Goal: Task Accomplishment & Management: Manage account settings

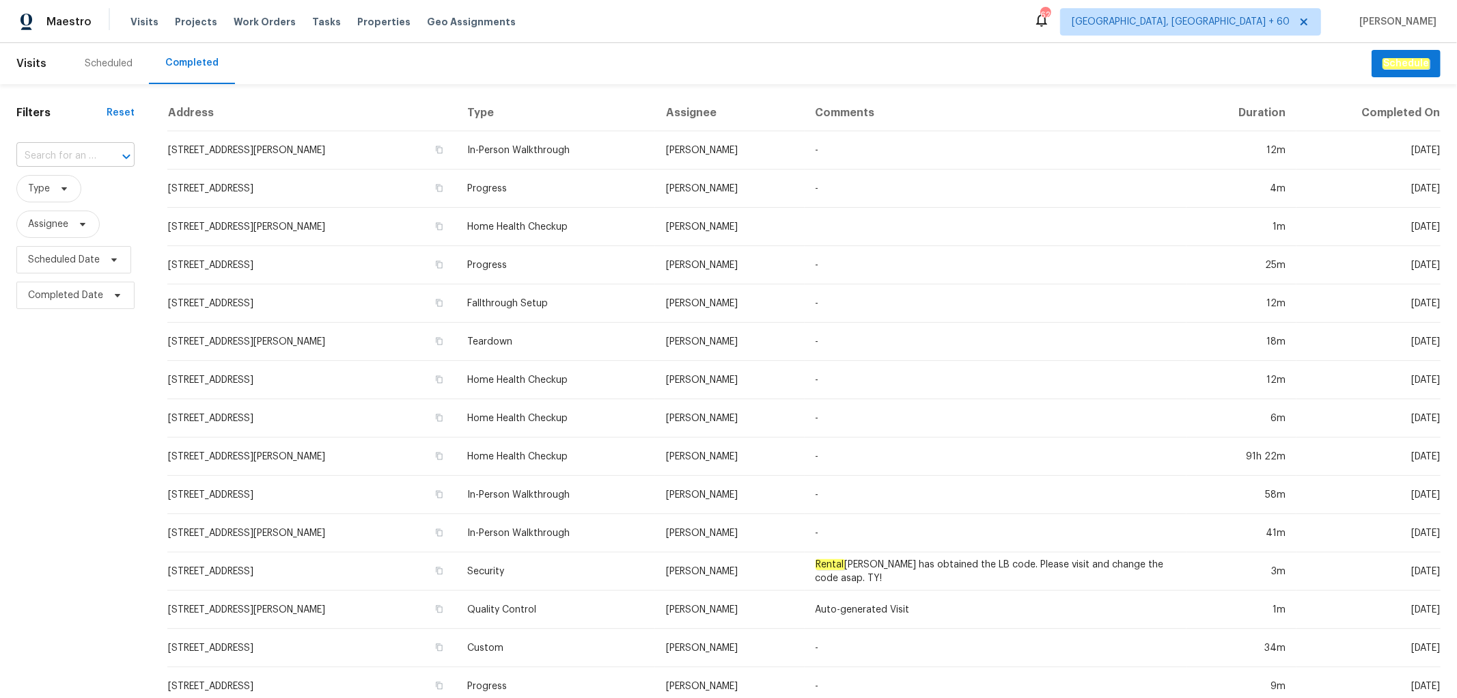
click at [63, 158] on input "text" at bounding box center [56, 156] width 80 height 21
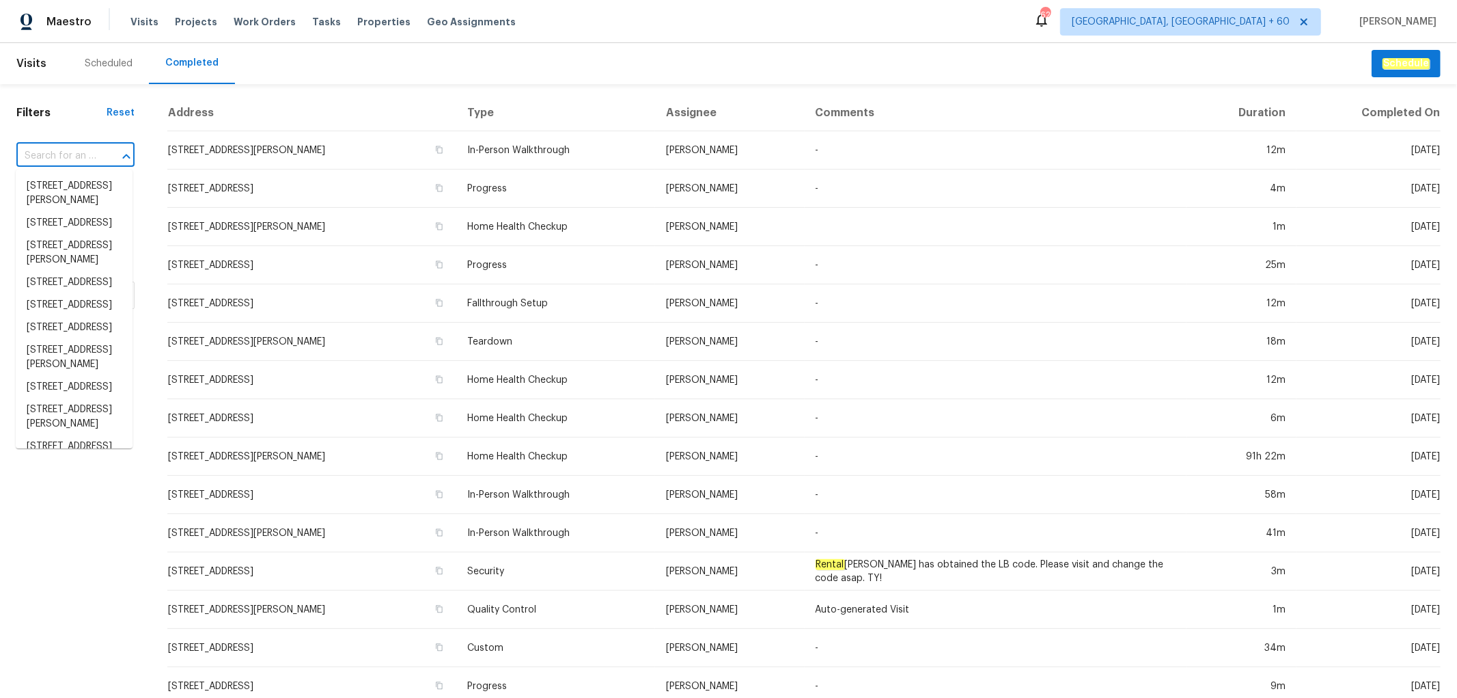
paste input "[STREET_ADDRESS]"
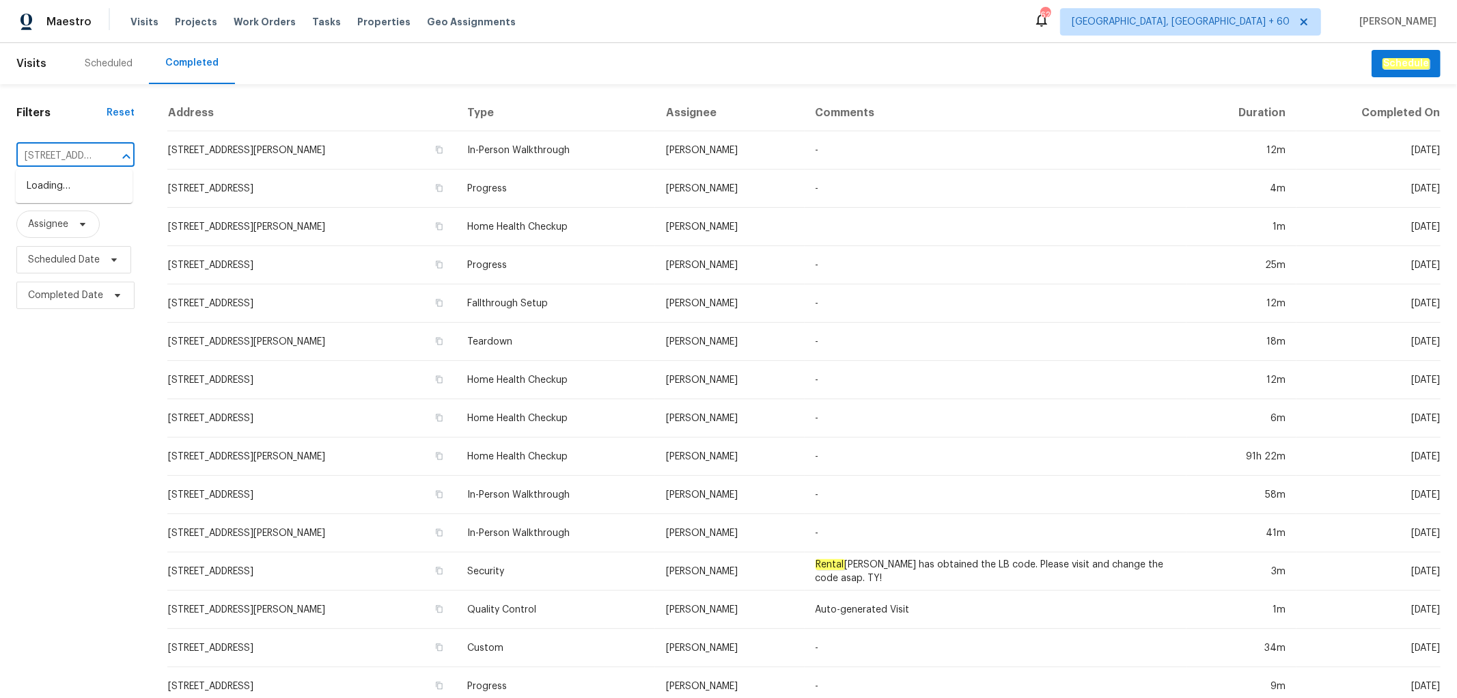
scroll to position [0, 105]
type input "[STREET_ADDRESS]"
click at [65, 187] on li "[STREET_ADDRESS]" at bounding box center [74, 186] width 117 height 23
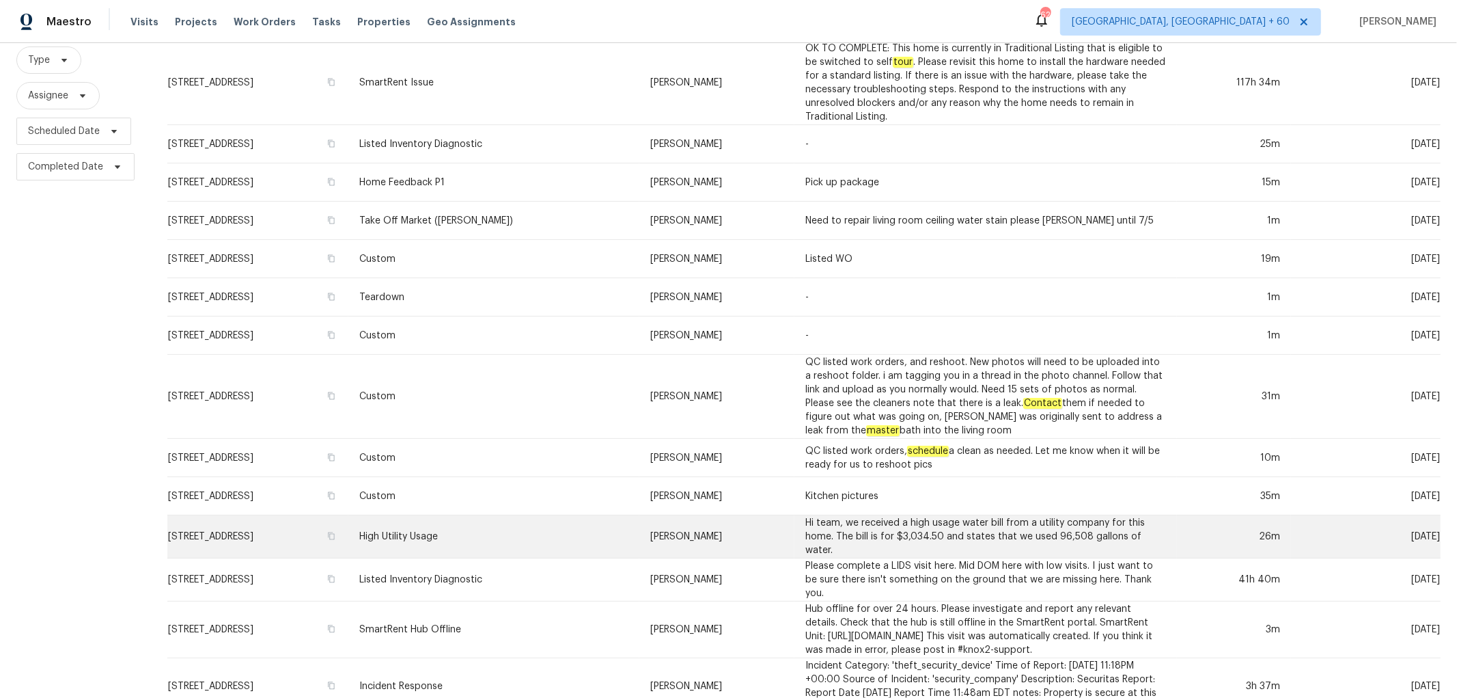
scroll to position [368, 0]
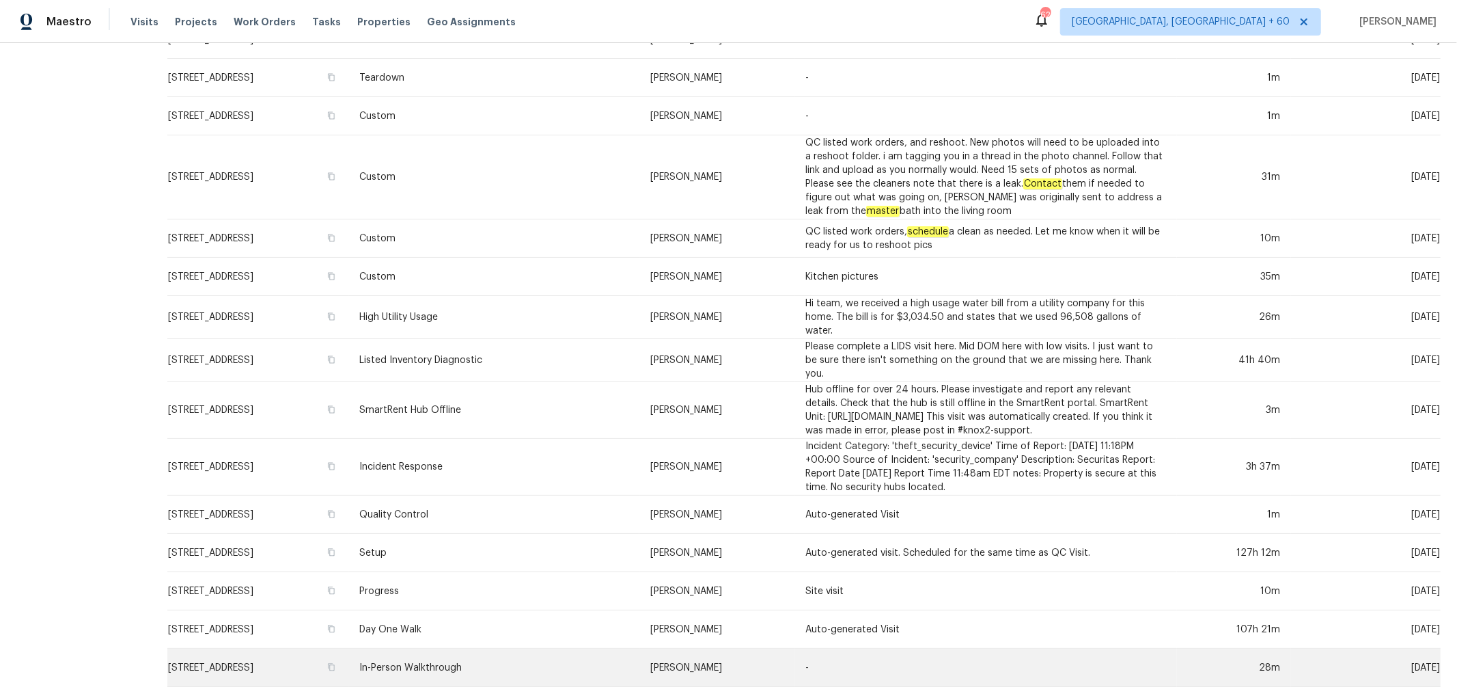
click at [639, 654] on td "In-Person Walkthrough" at bounding box center [493, 667] width 291 height 38
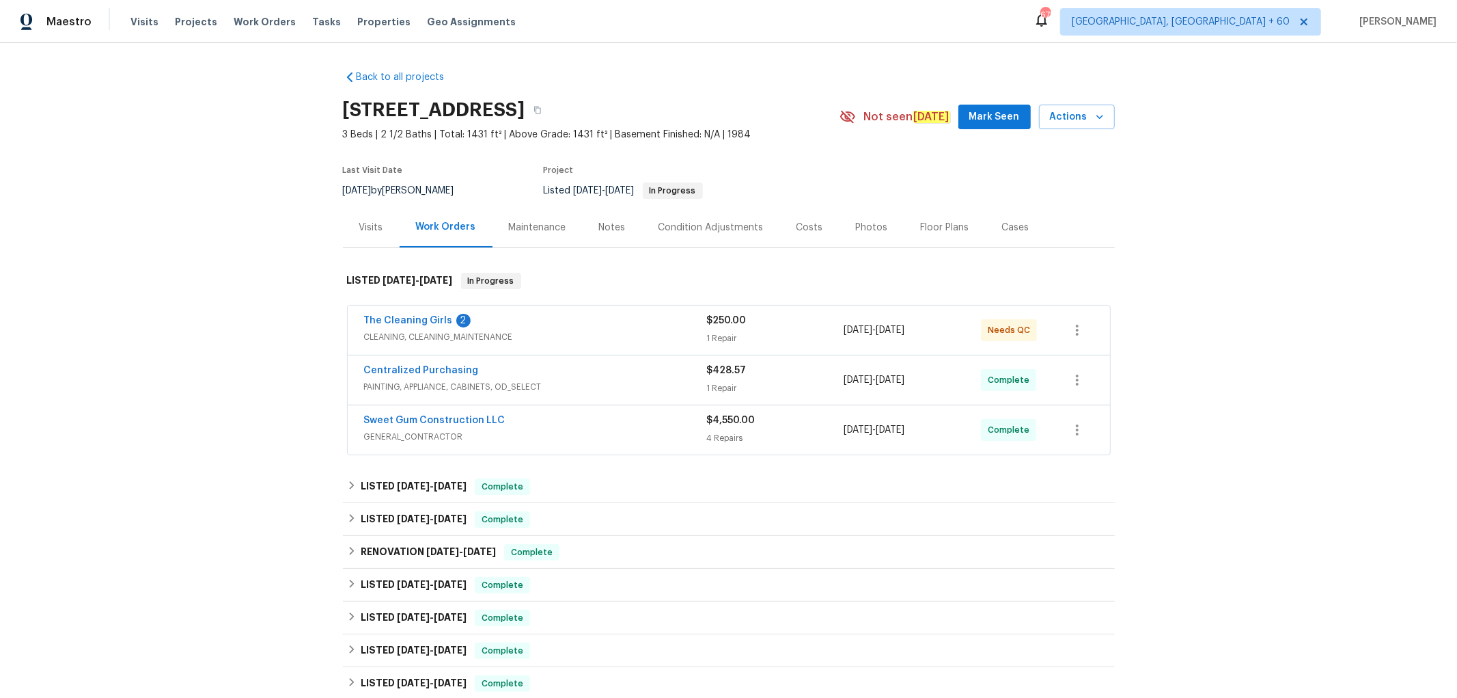
click at [865, 230] on div "Photos" at bounding box center [872, 228] width 32 height 14
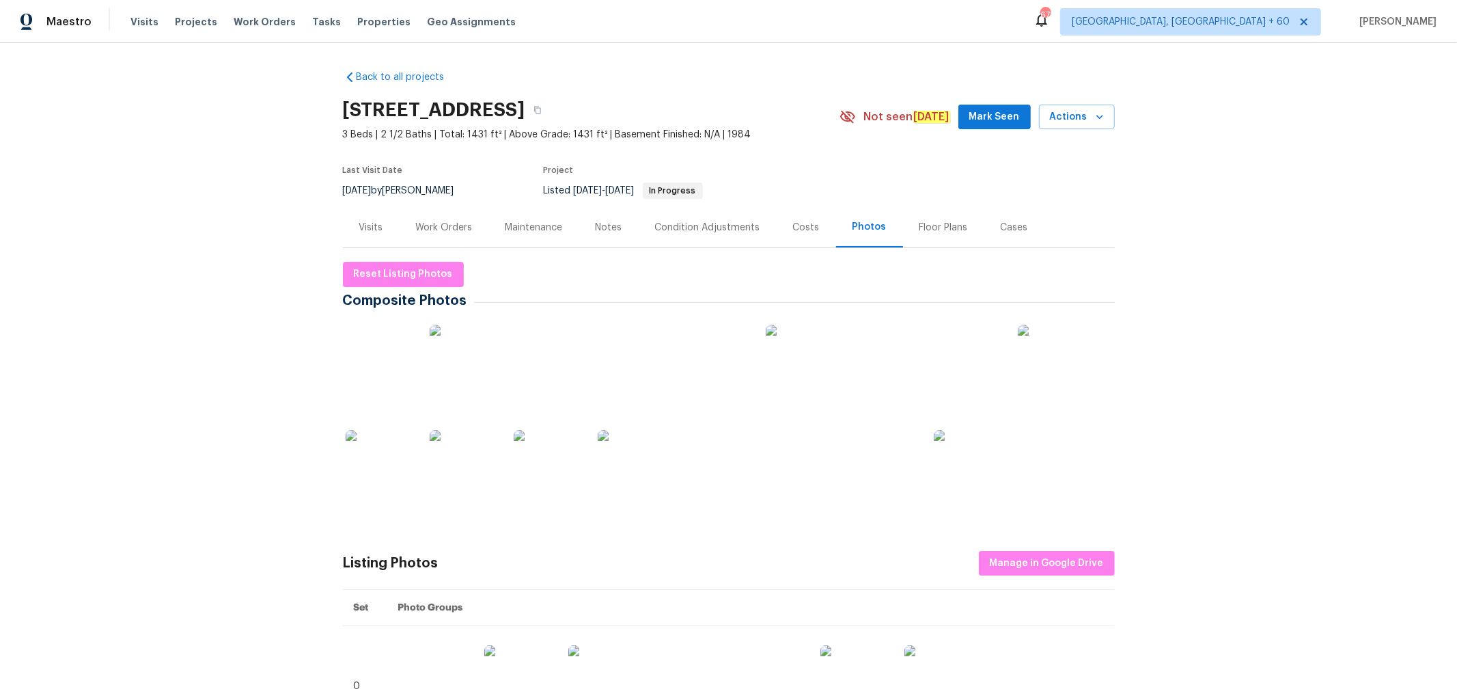
scroll to position [227, 0]
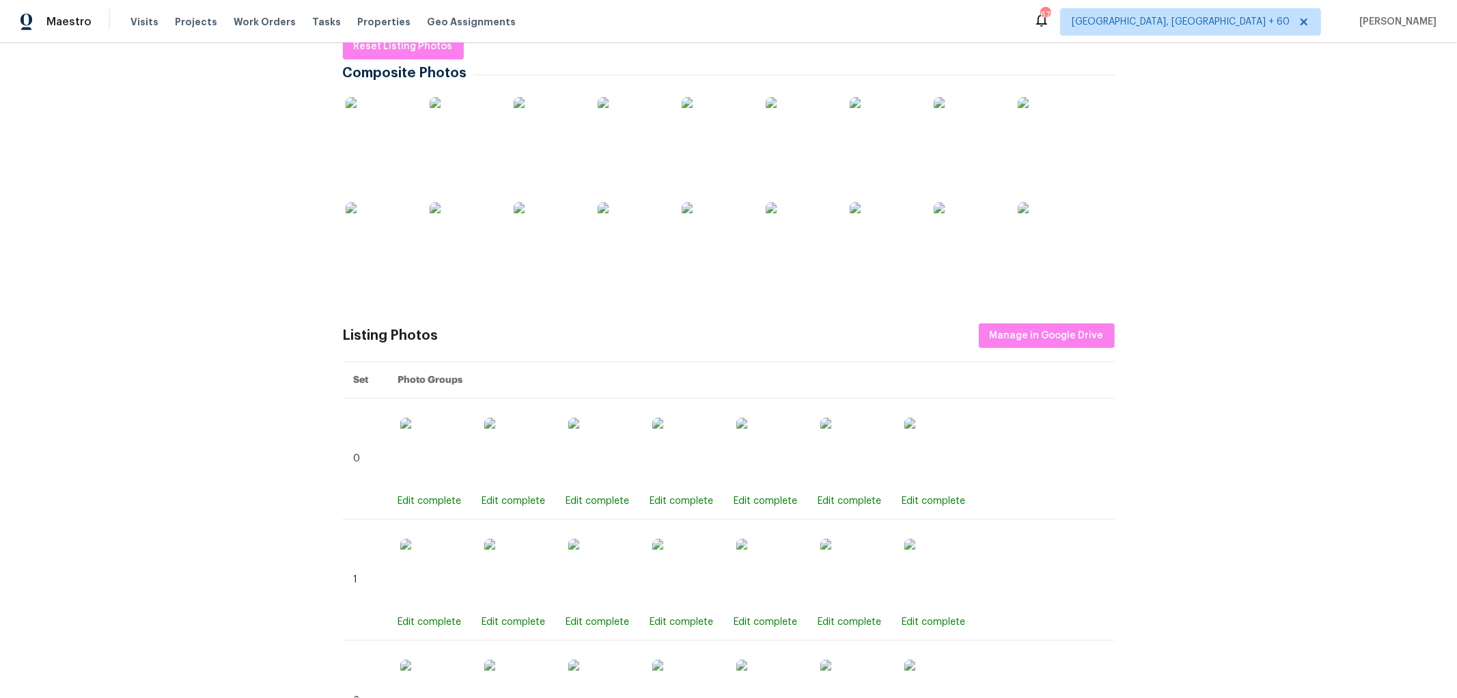
click at [1045, 331] on span "Manage in Google Drive" at bounding box center [1047, 335] width 114 height 17
click at [1062, 340] on span "Manage in Google Drive" at bounding box center [1047, 335] width 114 height 17
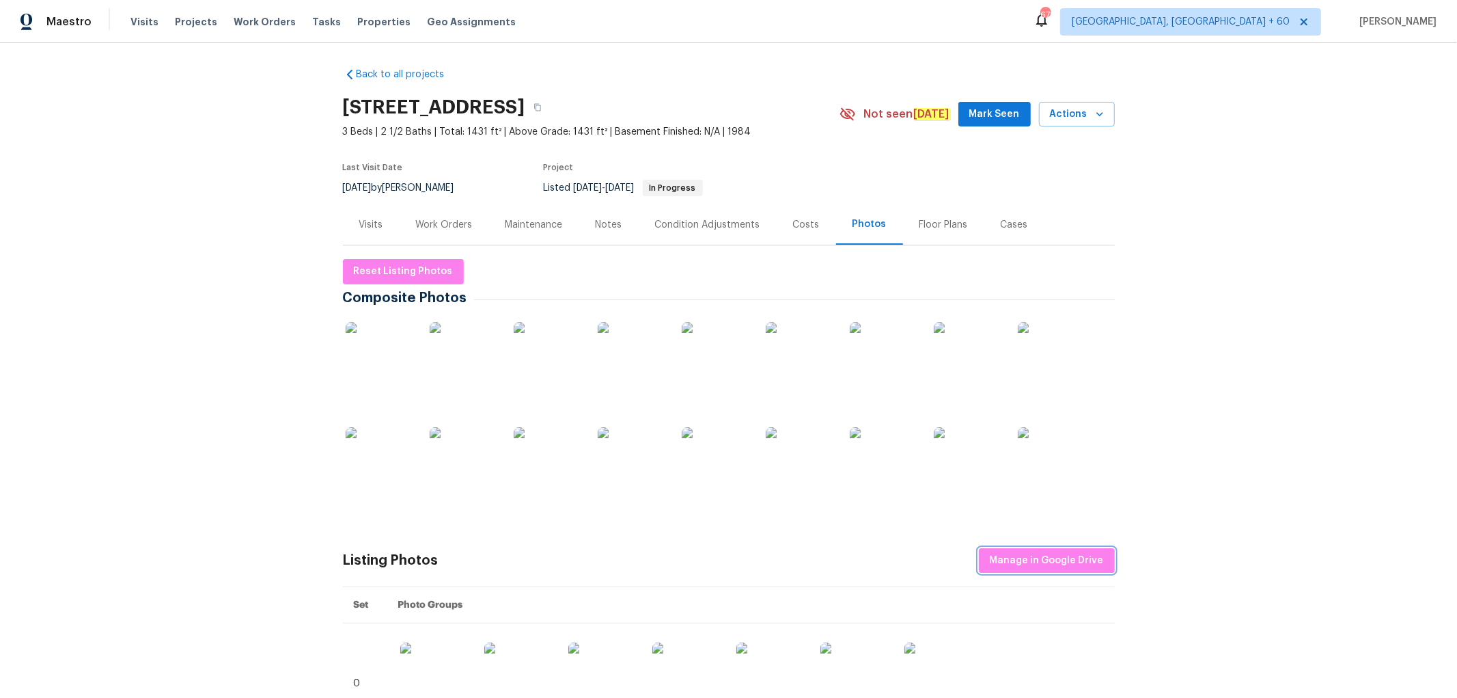
scroll to position [0, 0]
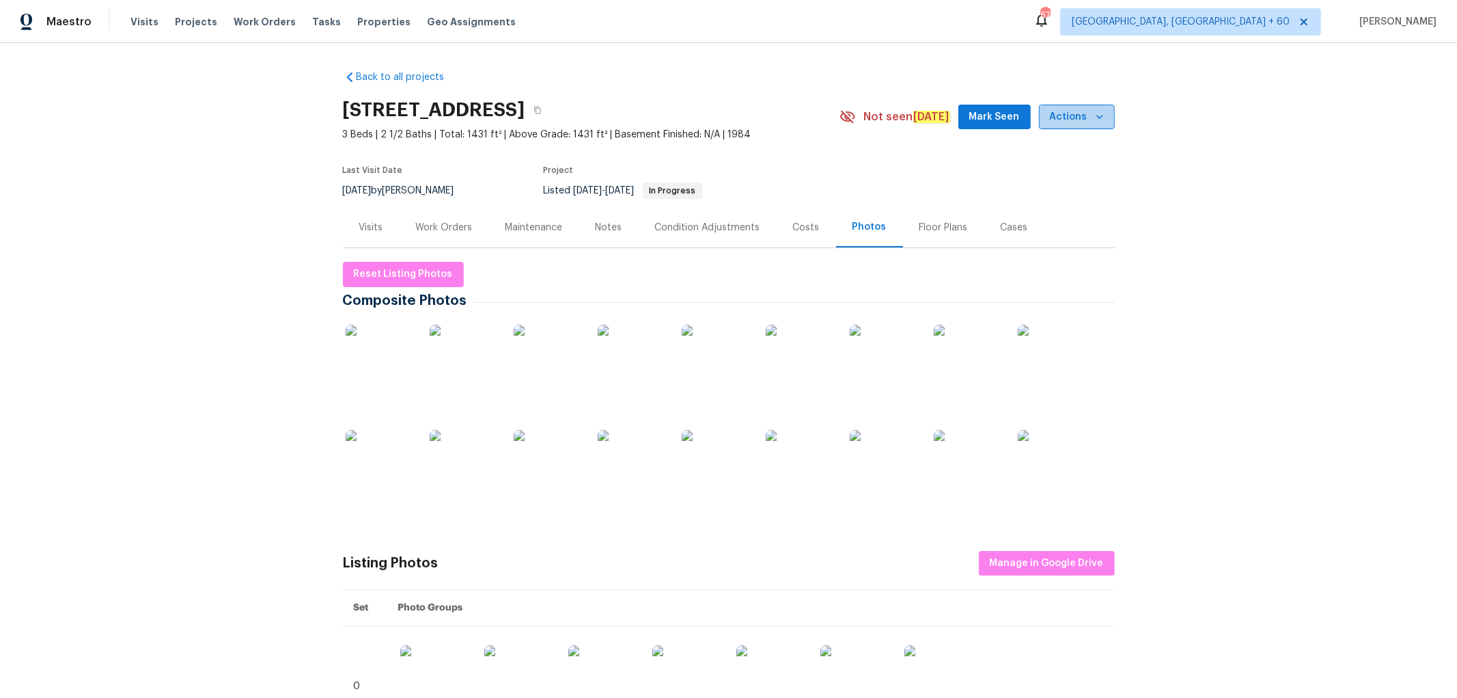
click at [1093, 112] on icon "button" at bounding box center [1100, 117] width 14 height 14
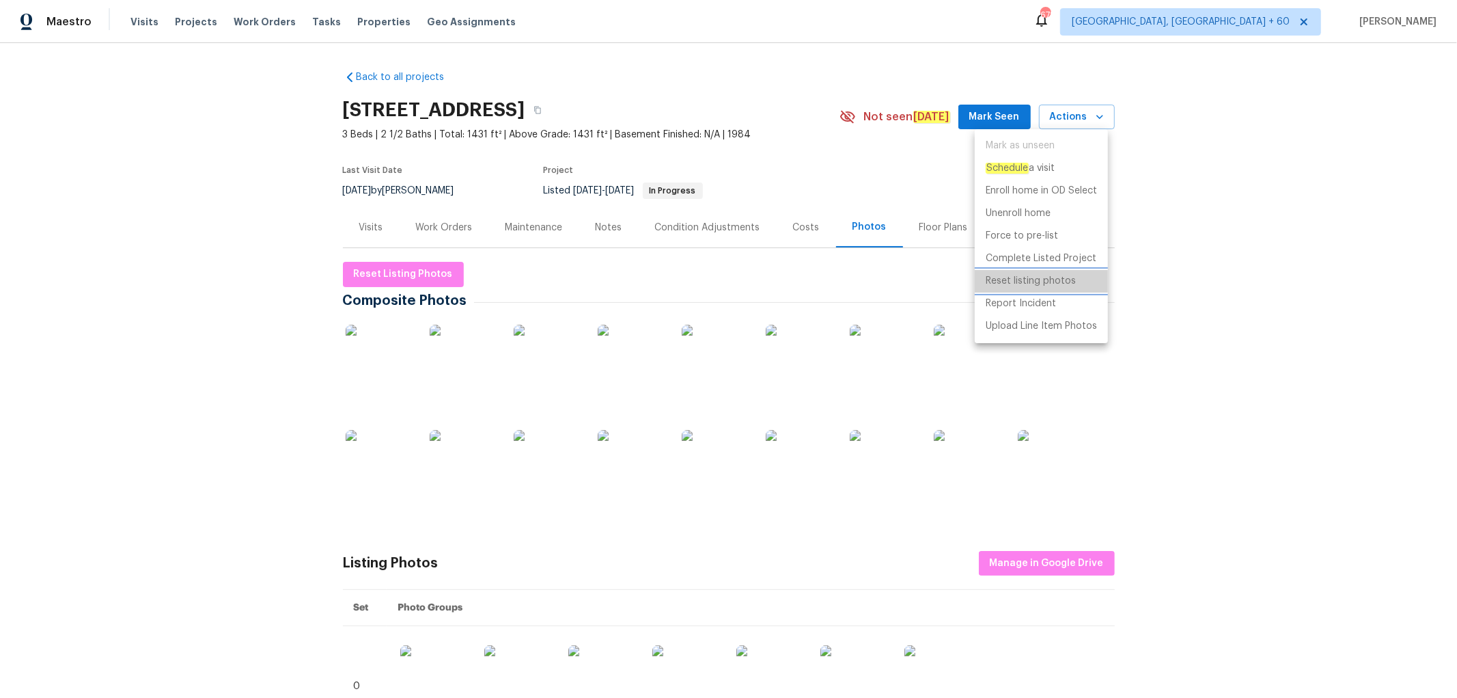
click at [1030, 284] on p "Reset listing photos" at bounding box center [1031, 281] width 90 height 14
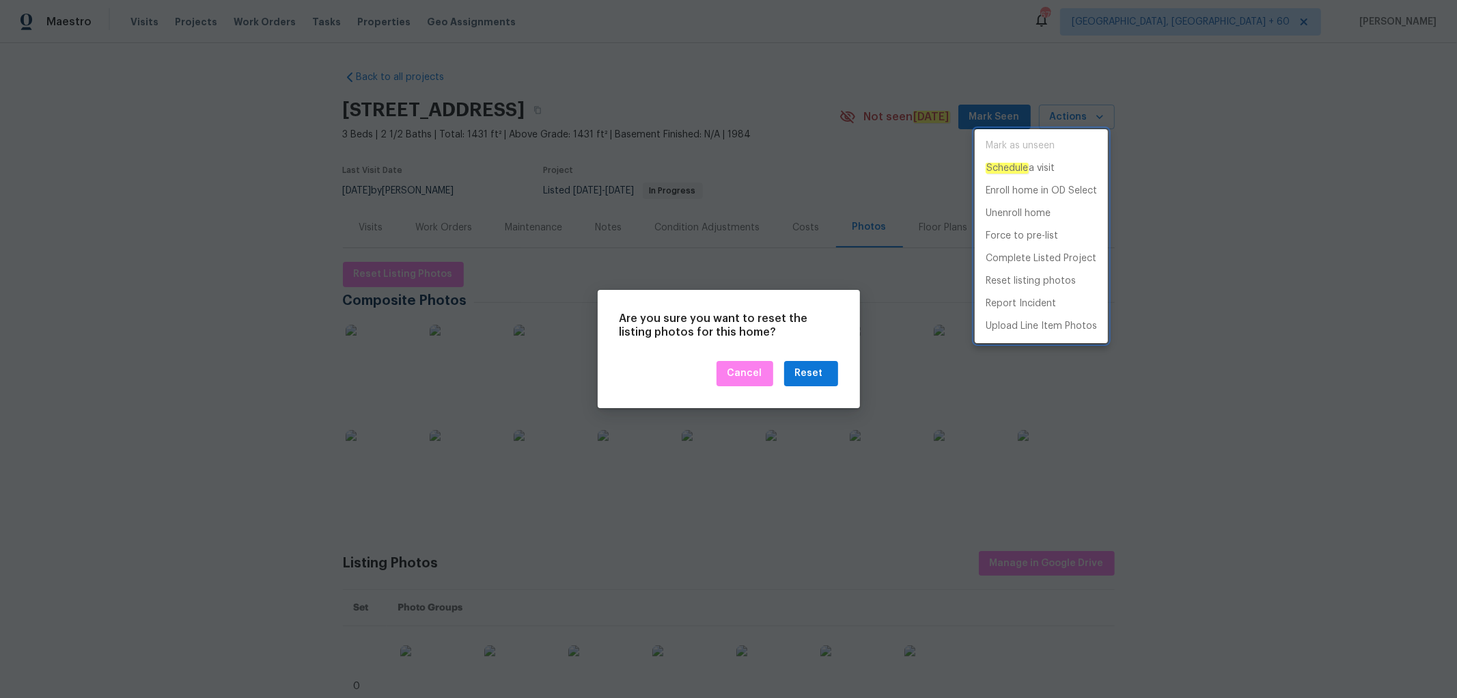
click at [816, 374] on div at bounding box center [728, 349] width 1457 height 698
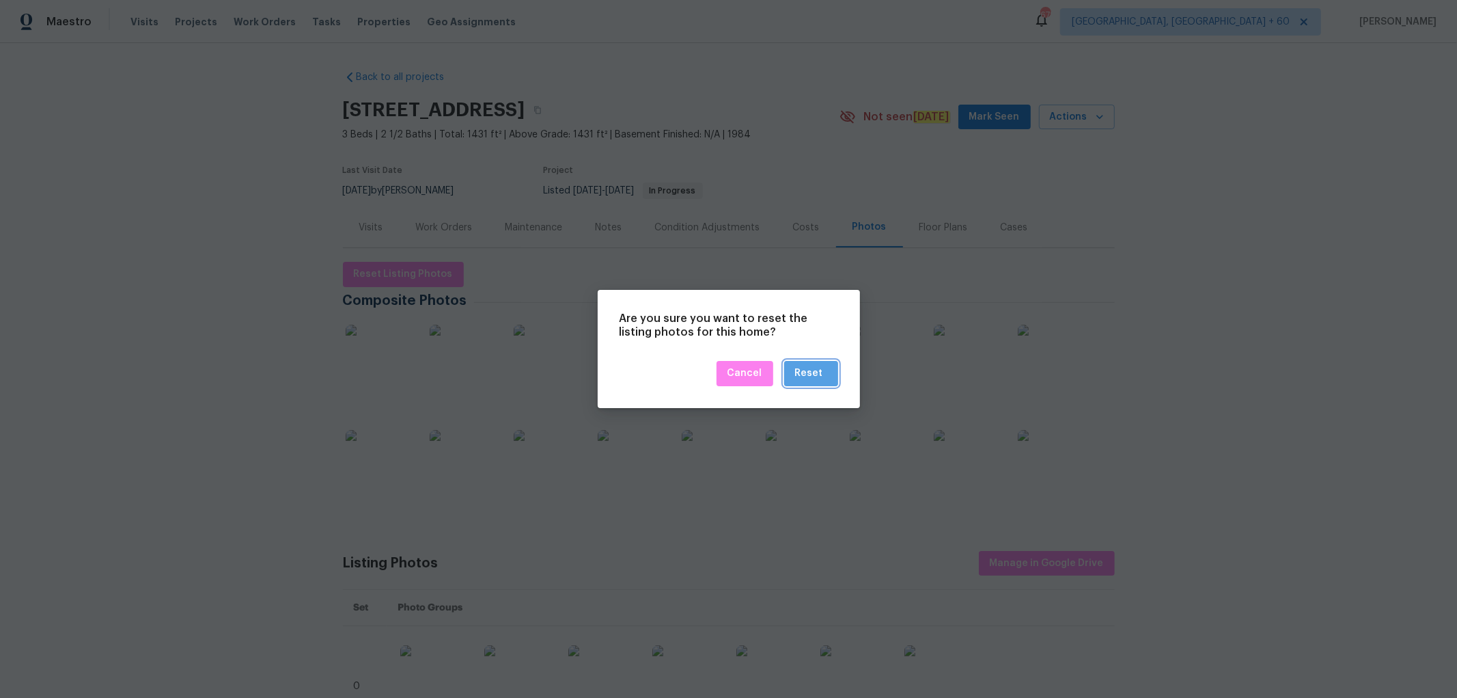
click at [816, 374] on div "Reset" at bounding box center [809, 373] width 28 height 17
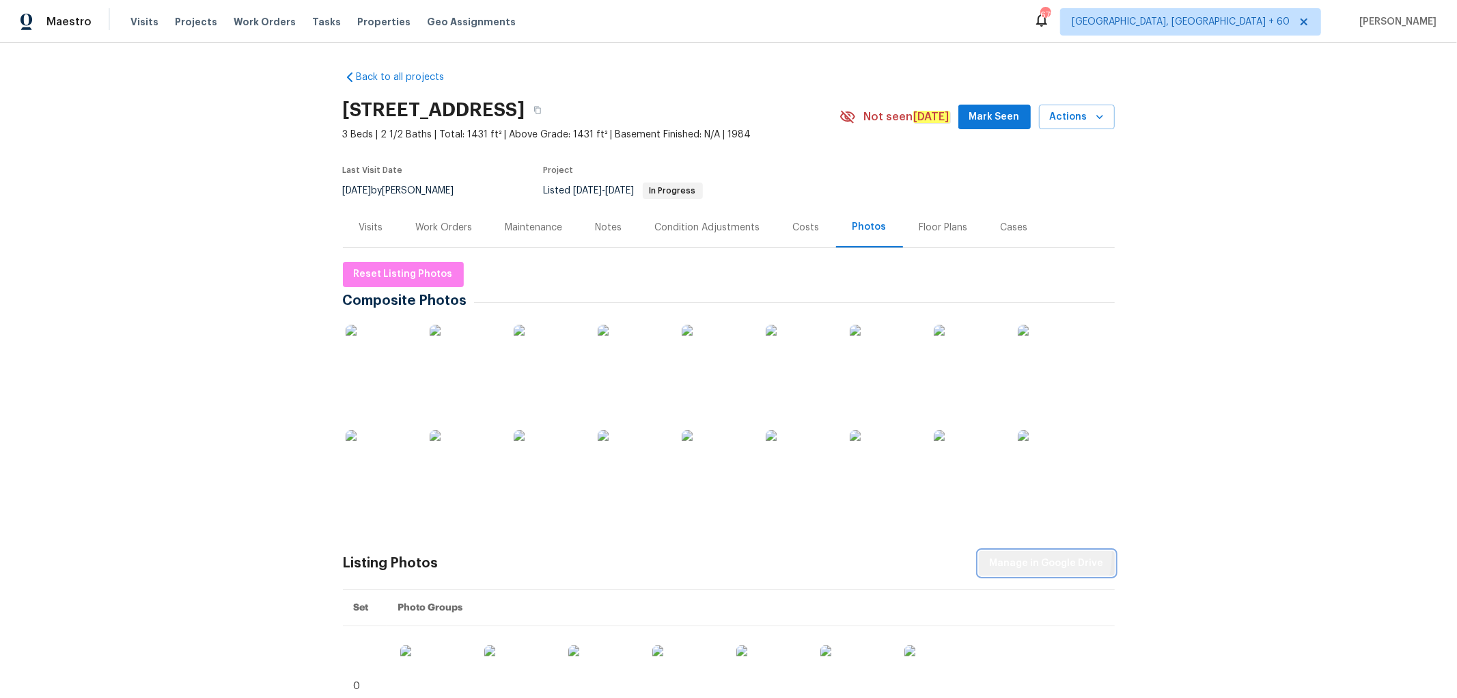
click at [1017, 555] on span "Manage in Google Drive" at bounding box center [1047, 563] width 114 height 17
click at [1057, 120] on span "Actions" at bounding box center [1077, 117] width 54 height 17
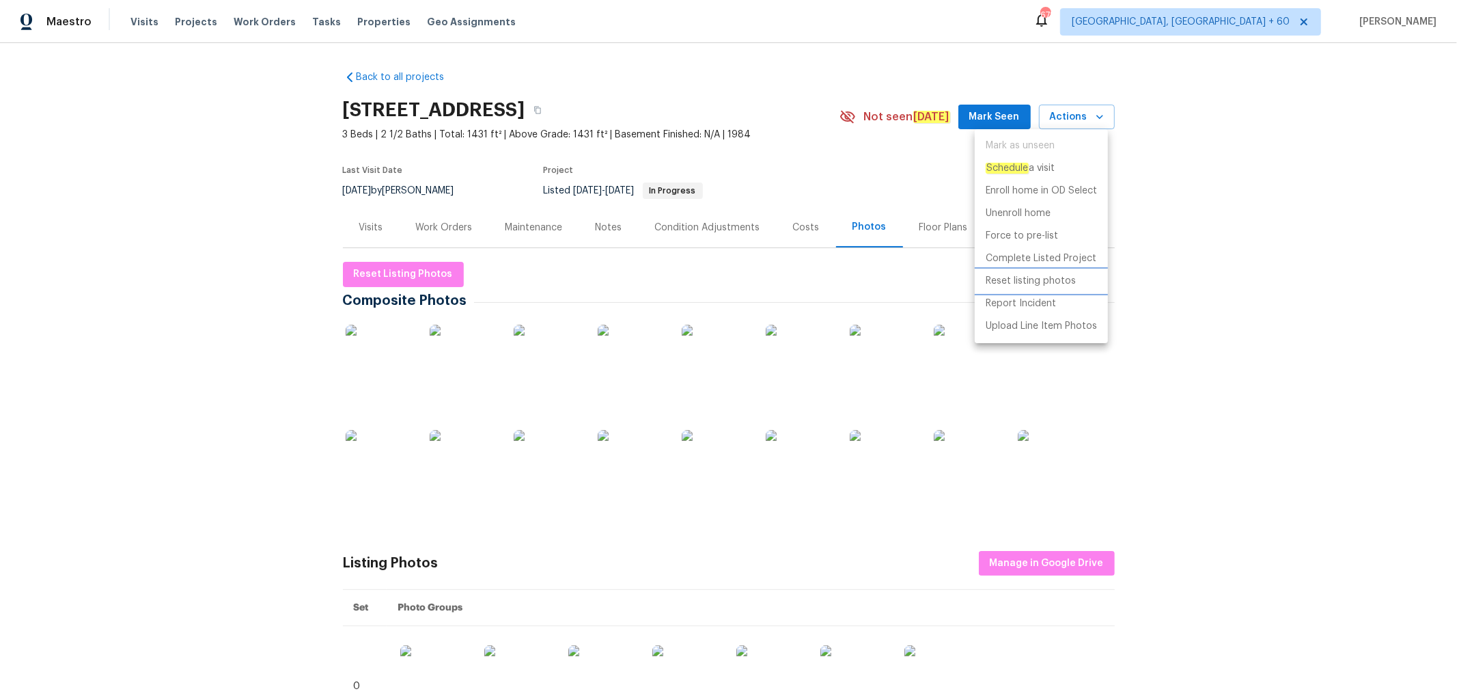
click at [1006, 281] on p "Reset listing photos" at bounding box center [1031, 281] width 90 height 14
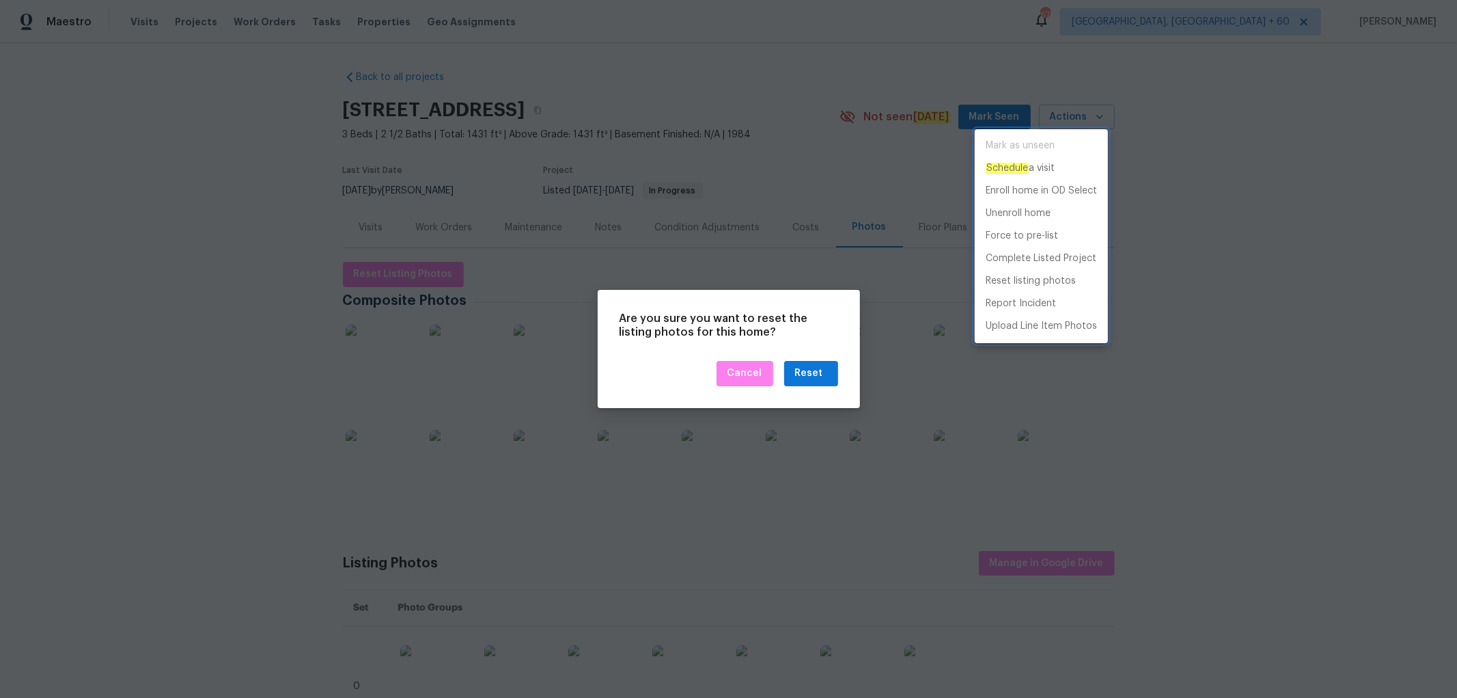
click at [808, 373] on div at bounding box center [728, 349] width 1457 height 698
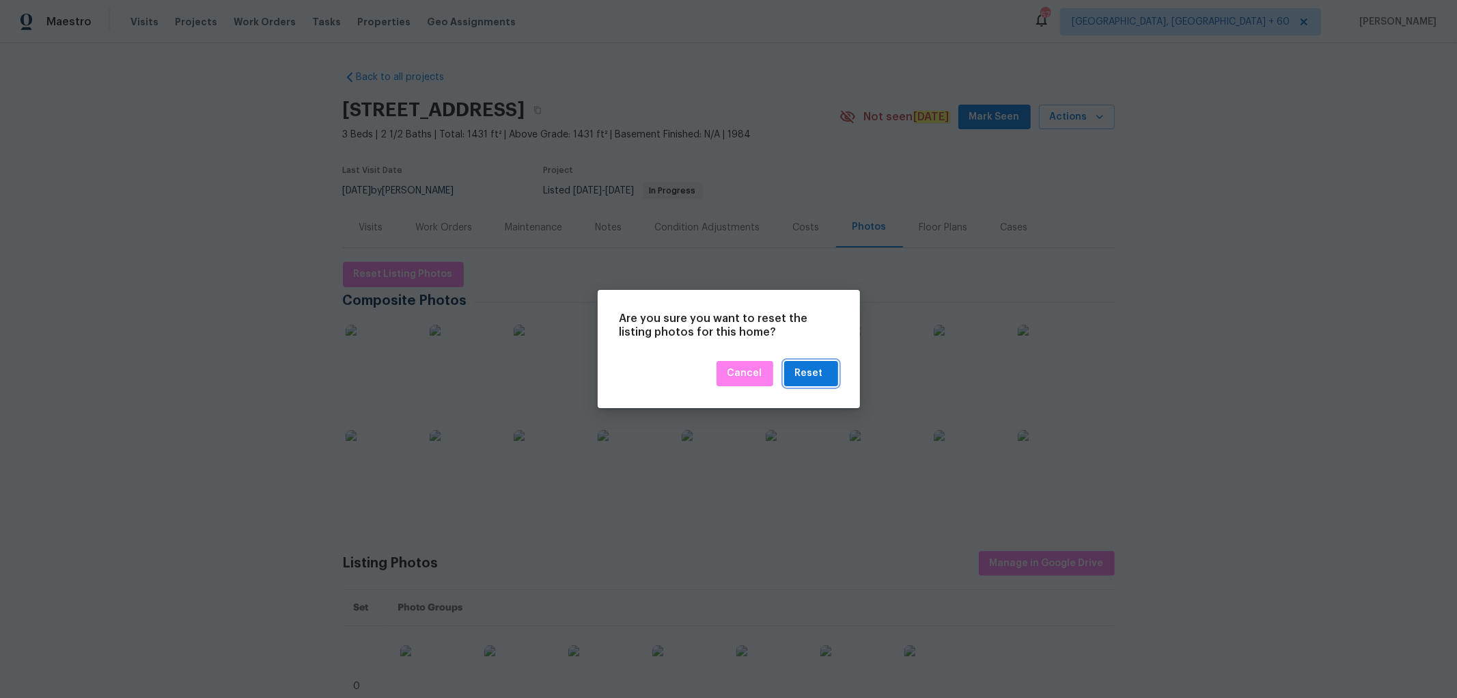
click at [808, 373] on div "Reset" at bounding box center [809, 373] width 28 height 17
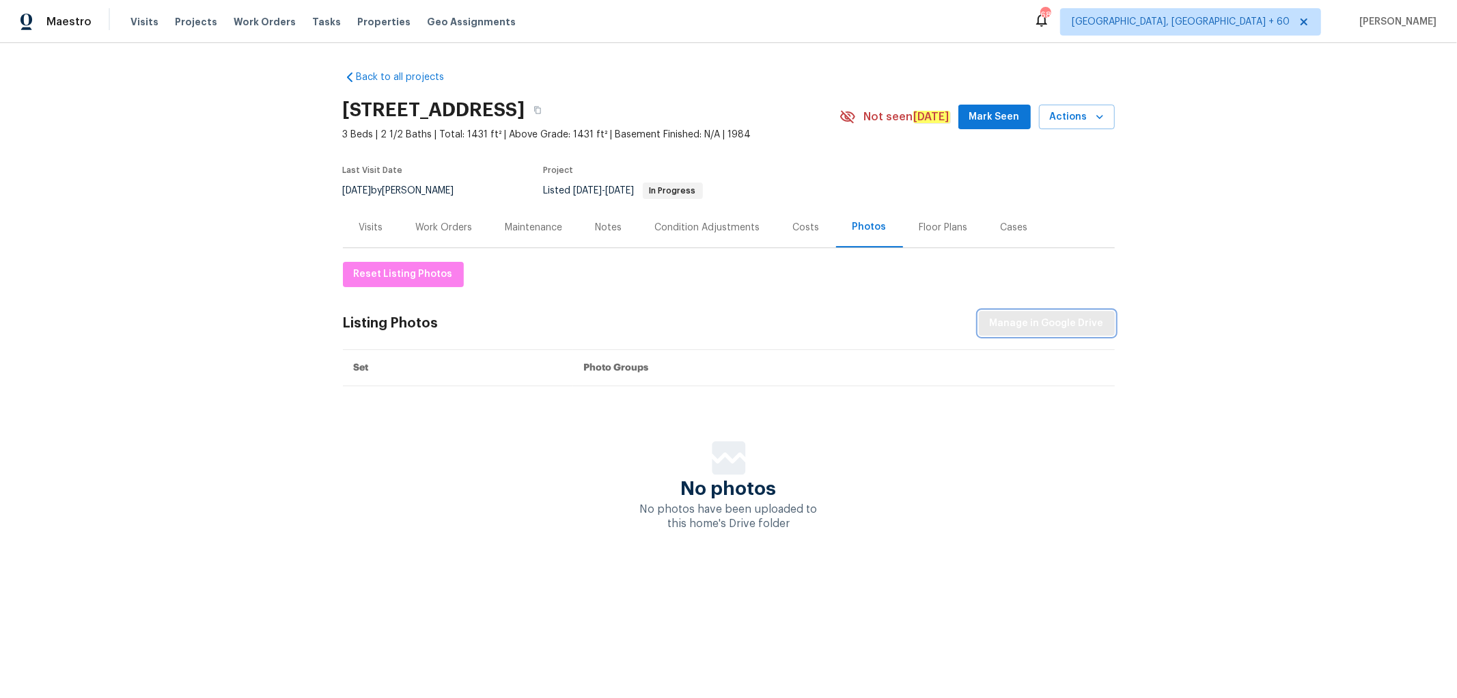
click at [1040, 329] on span "Manage in Google Drive" at bounding box center [1047, 323] width 114 height 17
